Goal: Task Accomplishment & Management: Use online tool/utility

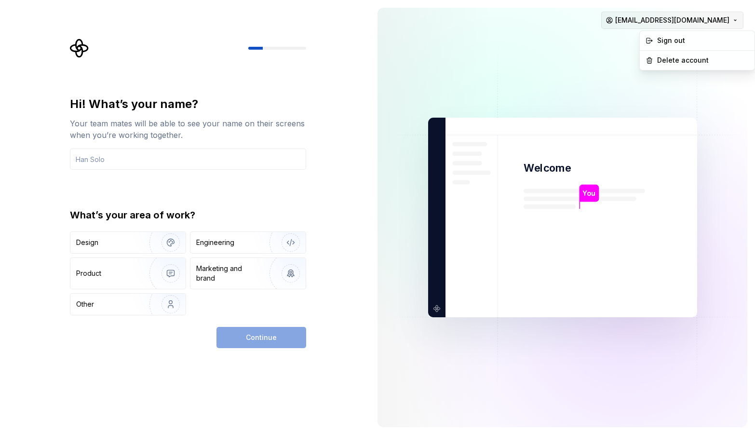
click at [682, 12] on html "Hi! What’s your name? Your team mates will be able to see your name on their sc…" at bounding box center [377, 216] width 755 height 433
click at [669, 45] on div "Sign out" at bounding box center [703, 41] width 92 height 10
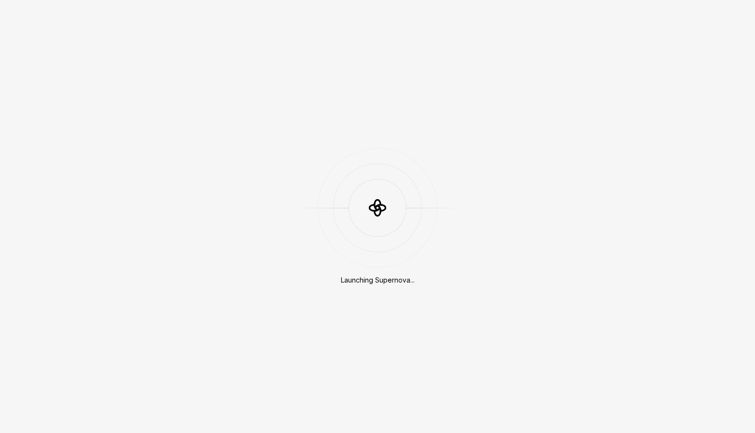
drag, startPoint x: 0, startPoint y: 0, endPoint x: 669, endPoint y: 45, distance: 670.4
click at [669, 45] on div "Launching Supernova..." at bounding box center [377, 216] width 755 height 433
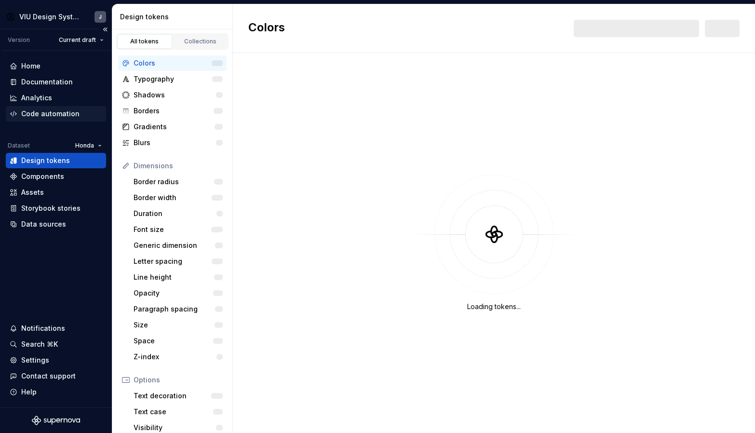
click at [60, 112] on div "Code automation" at bounding box center [50, 114] width 58 height 10
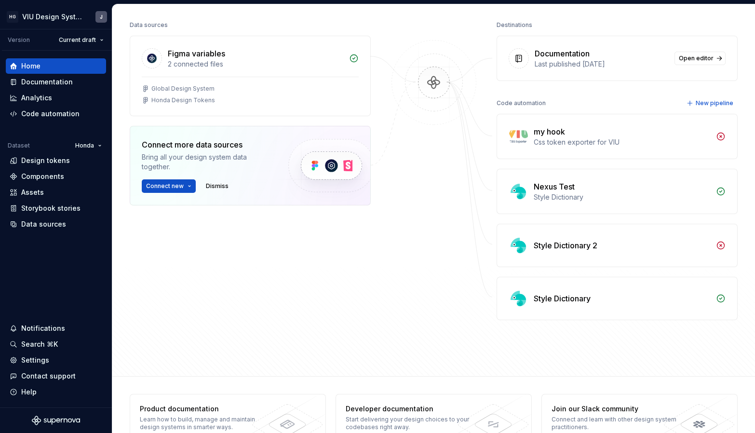
scroll to position [142, 0]
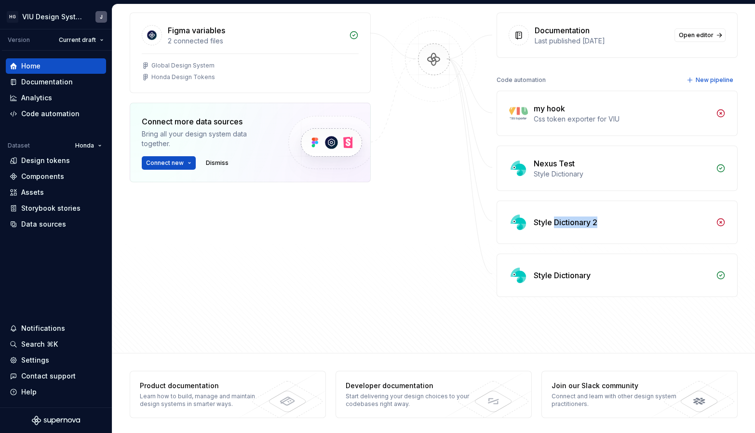
drag, startPoint x: 629, startPoint y: 218, endPoint x: 548, endPoint y: 223, distance: 81.1
click at [548, 223] on div "Style Dictionary 2" at bounding box center [621, 222] width 176 height 12
click at [514, 225] on img at bounding box center [517, 222] width 19 height 19
click at [584, 229] on div "Style Dictionary 2" at bounding box center [617, 222] width 240 height 42
click at [719, 220] on icon at bounding box center [721, 222] width 10 height 10
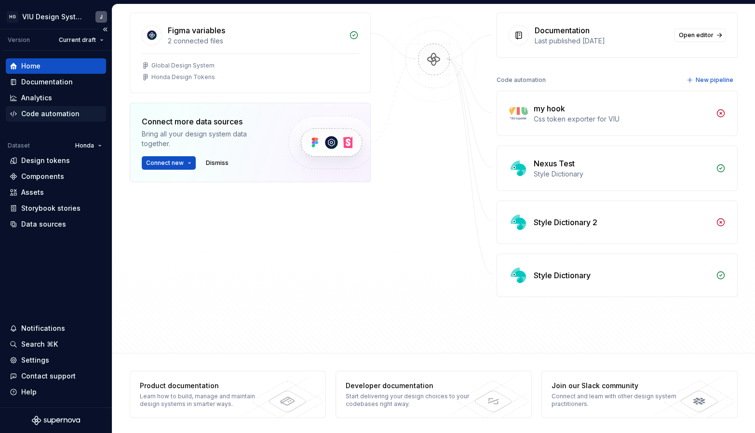
click at [72, 118] on div "Code automation" at bounding box center [50, 114] width 58 height 10
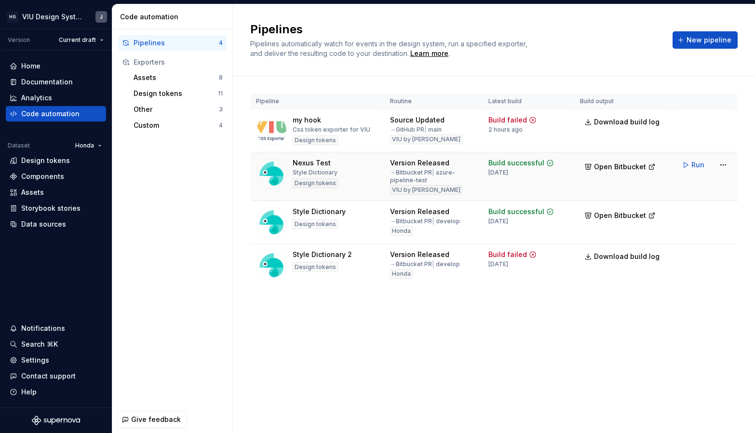
click at [412, 158] on div "Version Released" at bounding box center [419, 163] width 59 height 10
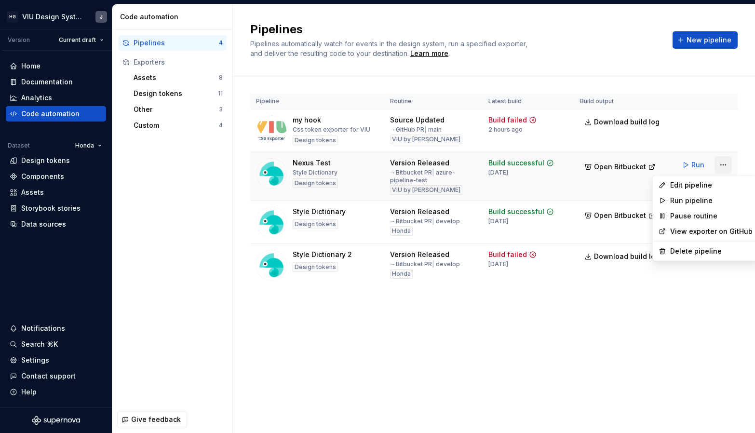
click at [721, 162] on html "HG VIU Design System J Version Current draft Home Documentation Analytics Code …" at bounding box center [377, 216] width 755 height 433
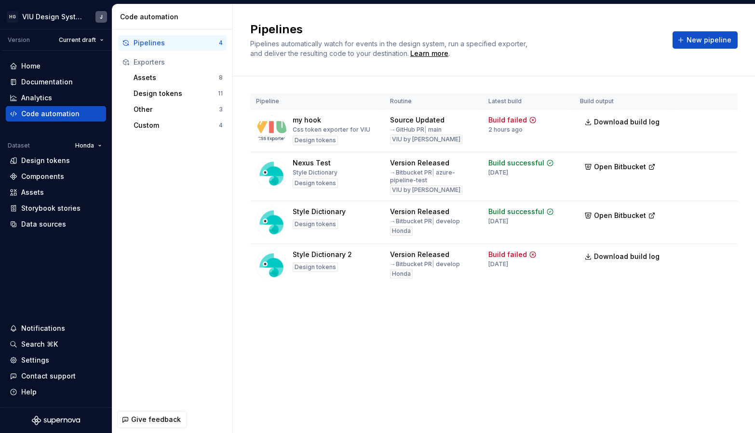
click at [522, 303] on html "HG VIU Design System J Version Current draft Home Documentation Analytics Code …" at bounding box center [377, 216] width 755 height 433
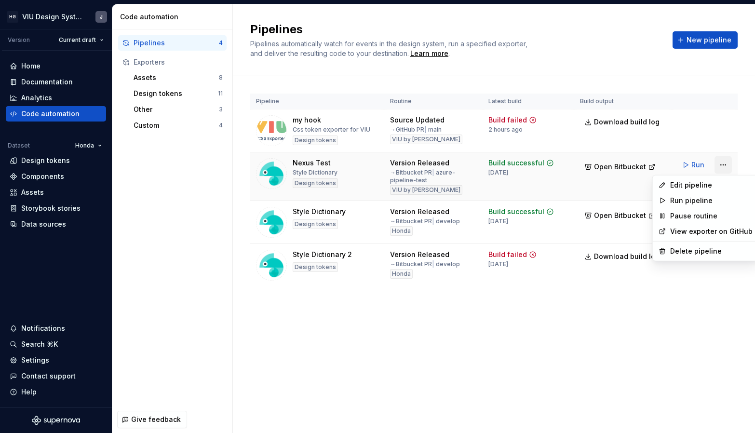
click at [719, 162] on html "HG VIU Design System J Version Current draft Home Documentation Analytics Code …" at bounding box center [377, 216] width 755 height 433
click at [700, 187] on div "Edit pipeline" at bounding box center [711, 185] width 82 height 10
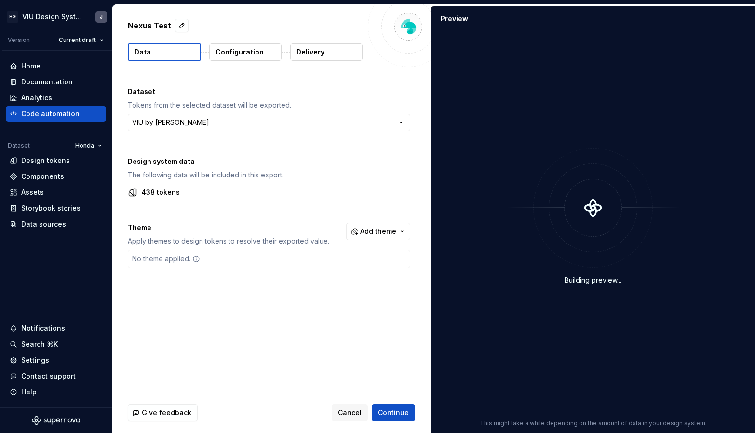
click at [292, 53] on button "Delivery" at bounding box center [326, 51] width 72 height 17
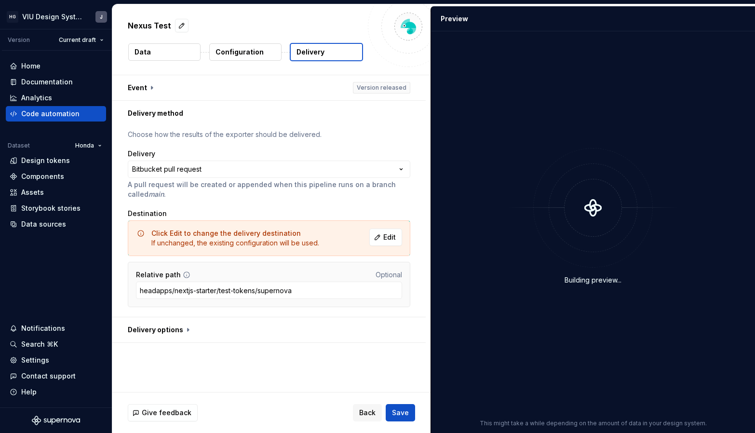
click at [292, 53] on button "Delivery" at bounding box center [326, 52] width 73 height 18
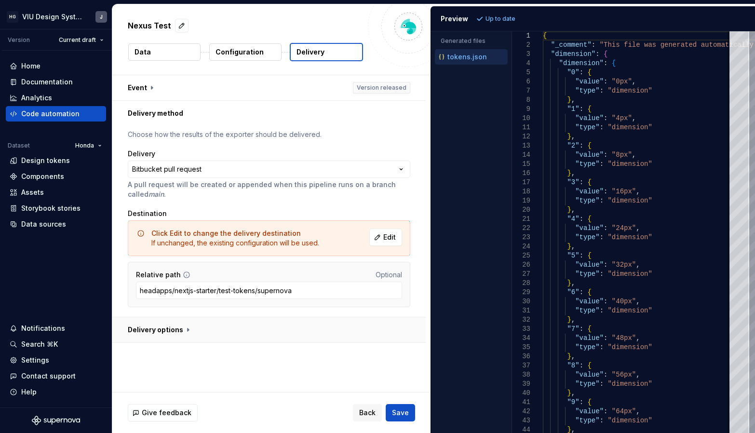
click at [181, 325] on button "button" at bounding box center [268, 329] width 313 height 25
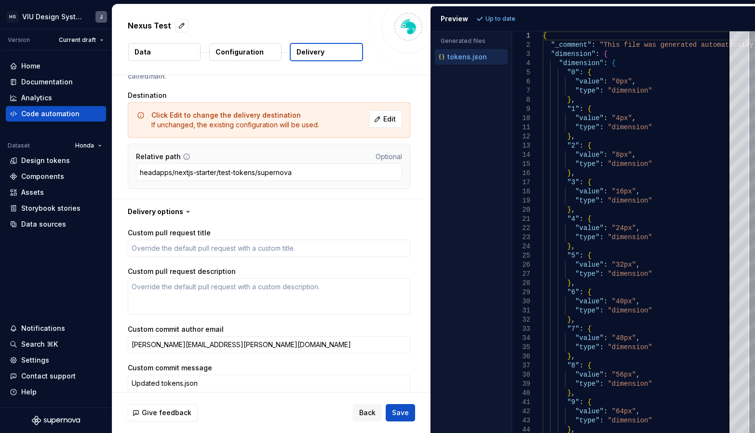
scroll to position [177, 0]
